Goal: Task Accomplishment & Management: Manage account settings

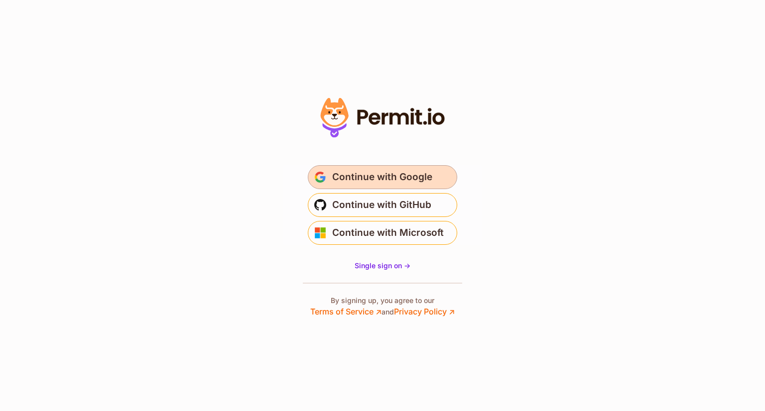
click at [368, 171] on span "Continue with Google" at bounding box center [382, 177] width 100 height 16
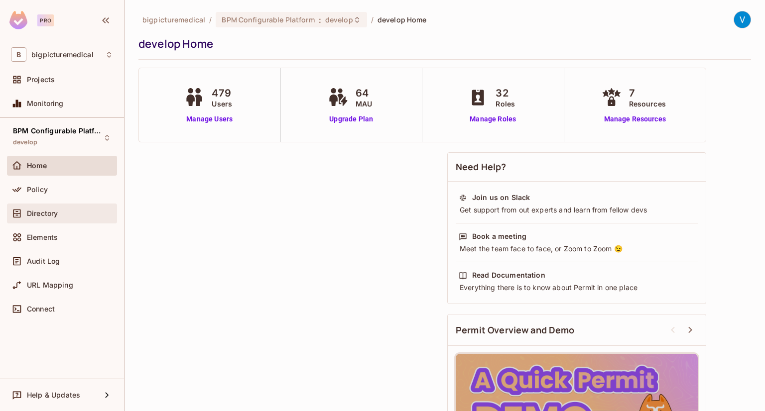
click at [69, 216] on div "Directory" at bounding box center [70, 214] width 86 height 8
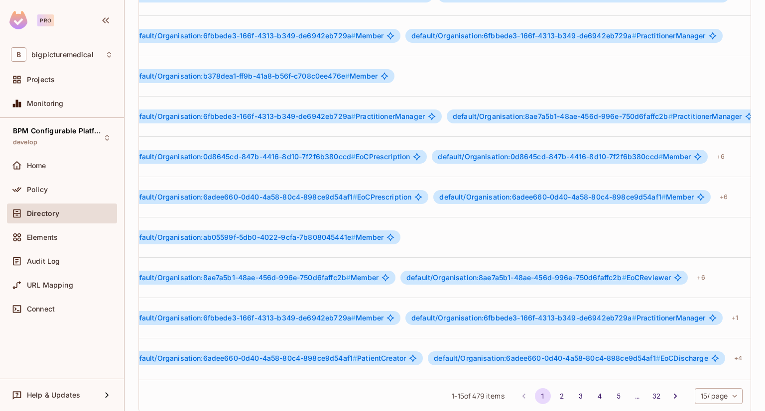
scroll to position [1, 307]
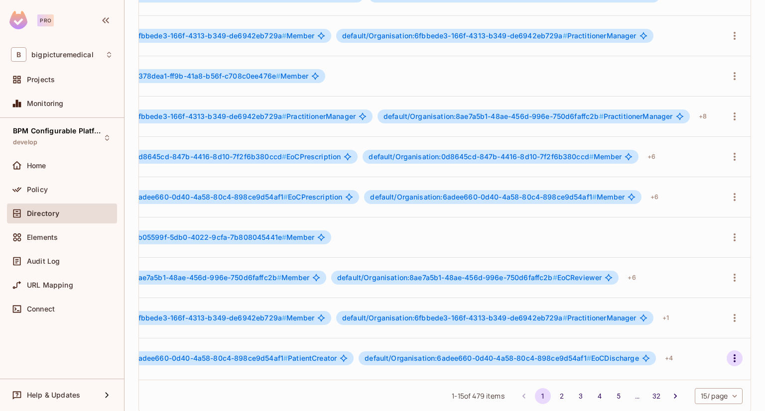
click at [728, 352] on icon "button" at bounding box center [734, 358] width 12 height 12
click at [675, 321] on li "Edit" at bounding box center [673, 323] width 93 height 22
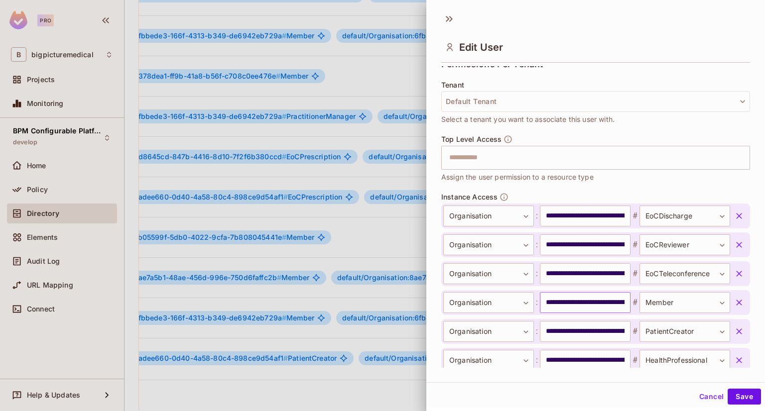
scroll to position [249, 0]
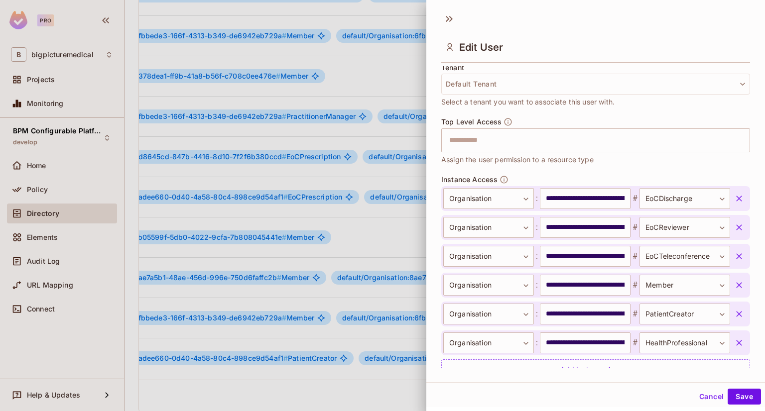
drag, startPoint x: 375, startPoint y: 351, endPoint x: 258, endPoint y: 347, distance: 117.1
click at [258, 347] on div at bounding box center [382, 205] width 765 height 411
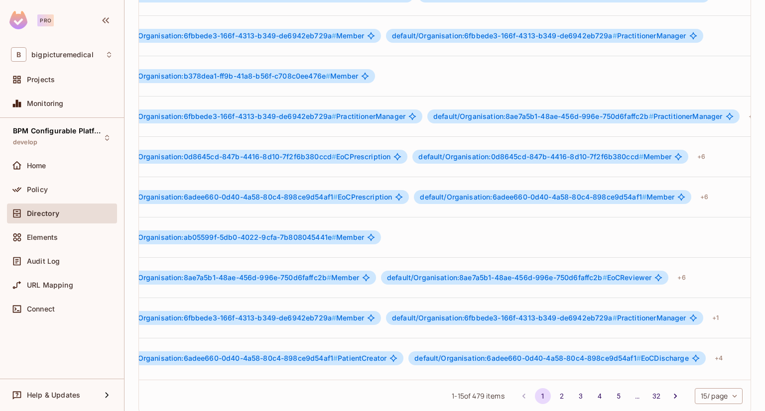
scroll to position [1, 307]
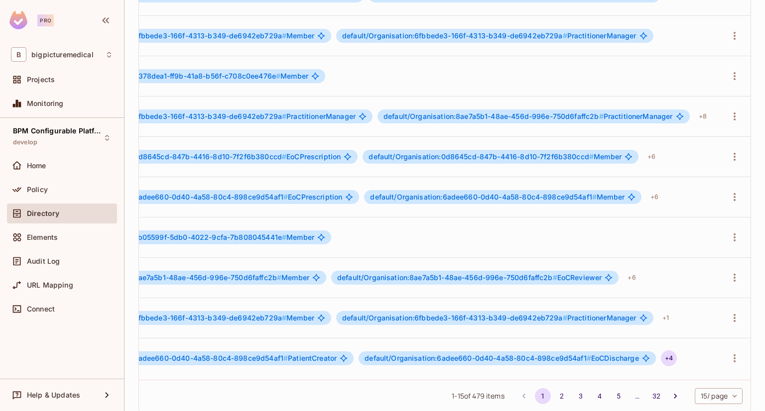
click at [661, 350] on div "+ 4" at bounding box center [669, 358] width 16 height 16
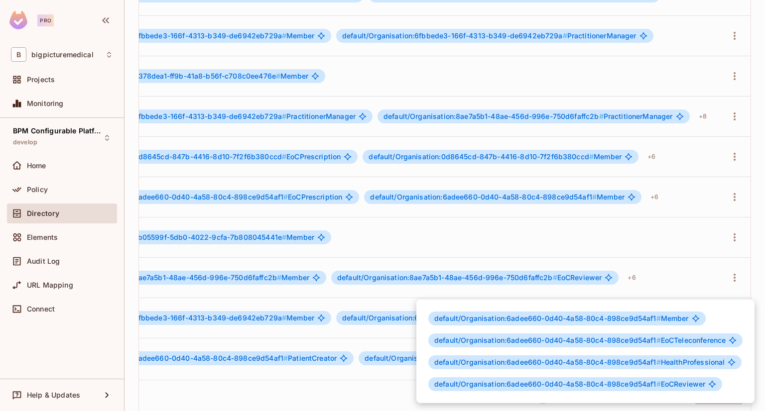
drag, startPoint x: 374, startPoint y: 352, endPoint x: 363, endPoint y: 352, distance: 11.0
click at [363, 352] on div at bounding box center [382, 205] width 765 height 411
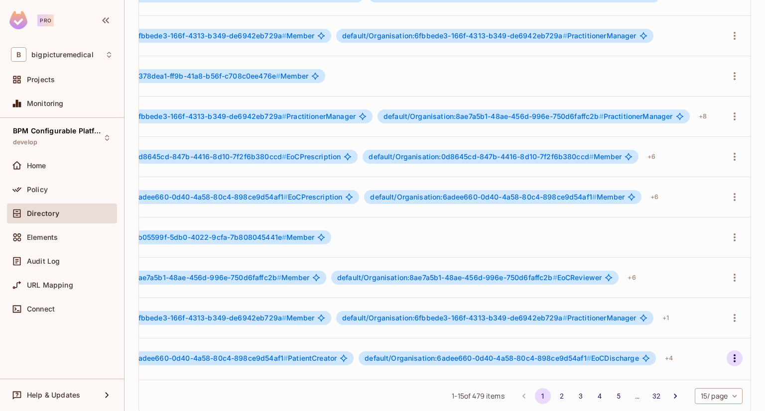
click at [728, 352] on icon "button" at bounding box center [734, 358] width 12 height 12
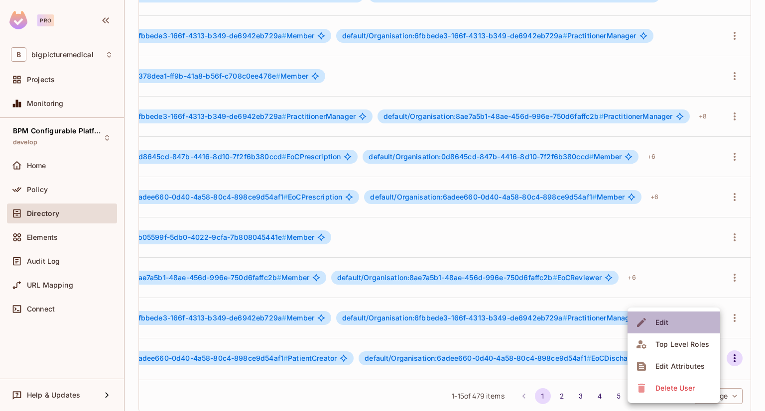
click at [680, 325] on li "Edit" at bounding box center [673, 323] width 93 height 22
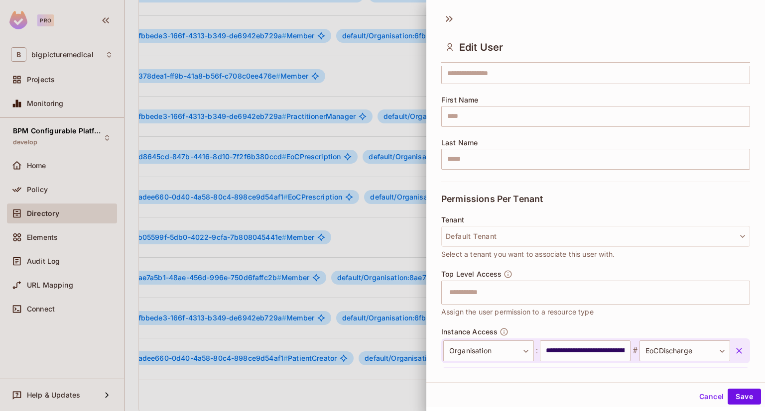
scroll to position [249, 0]
